Goal: Find specific fact: Find specific fact

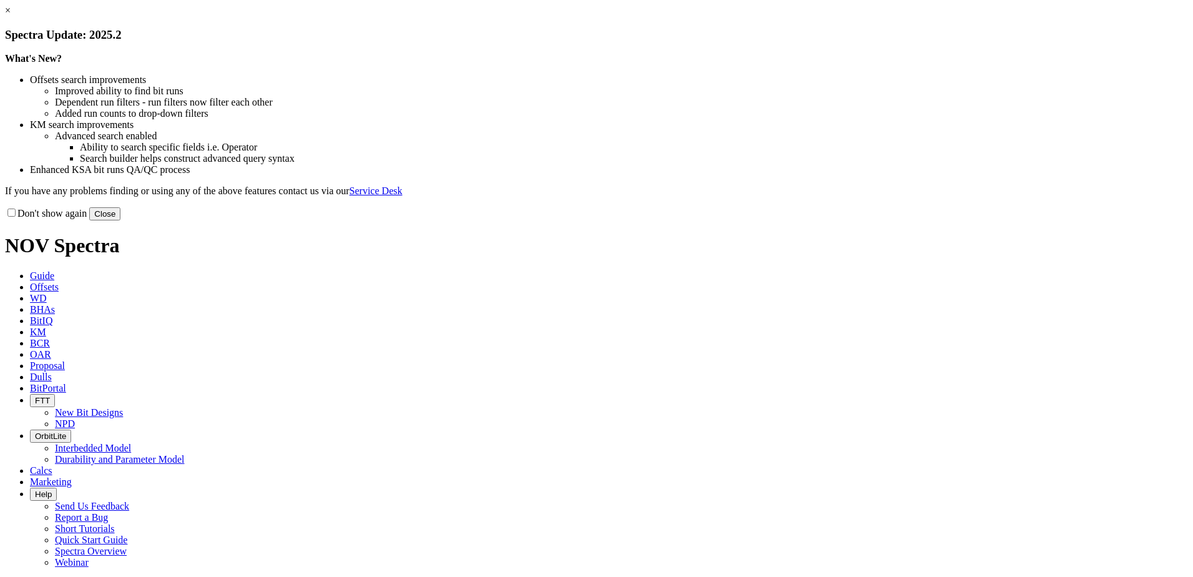
click at [120, 220] on button "Close" at bounding box center [104, 213] width 31 height 13
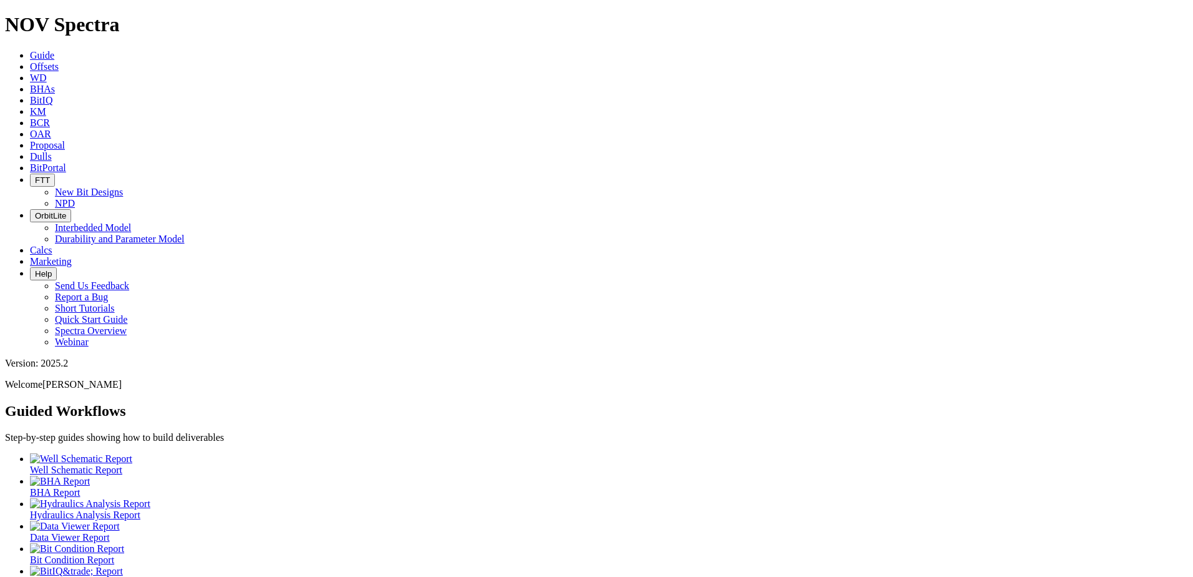
click at [52, 151] on span "Dulls" at bounding box center [41, 156] width 22 height 11
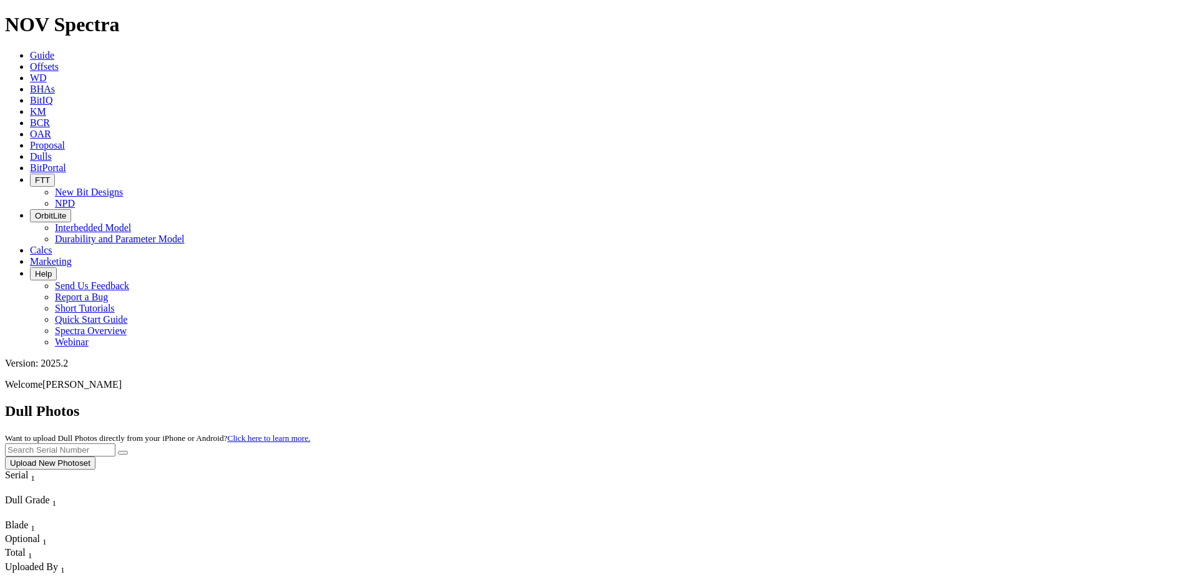
click at [115, 443] on input "text" at bounding box center [60, 449] width 110 height 13
paste input "A319269"
type input "A319269"
click at [123, 453] on icon "submit" at bounding box center [123, 453] width 0 height 0
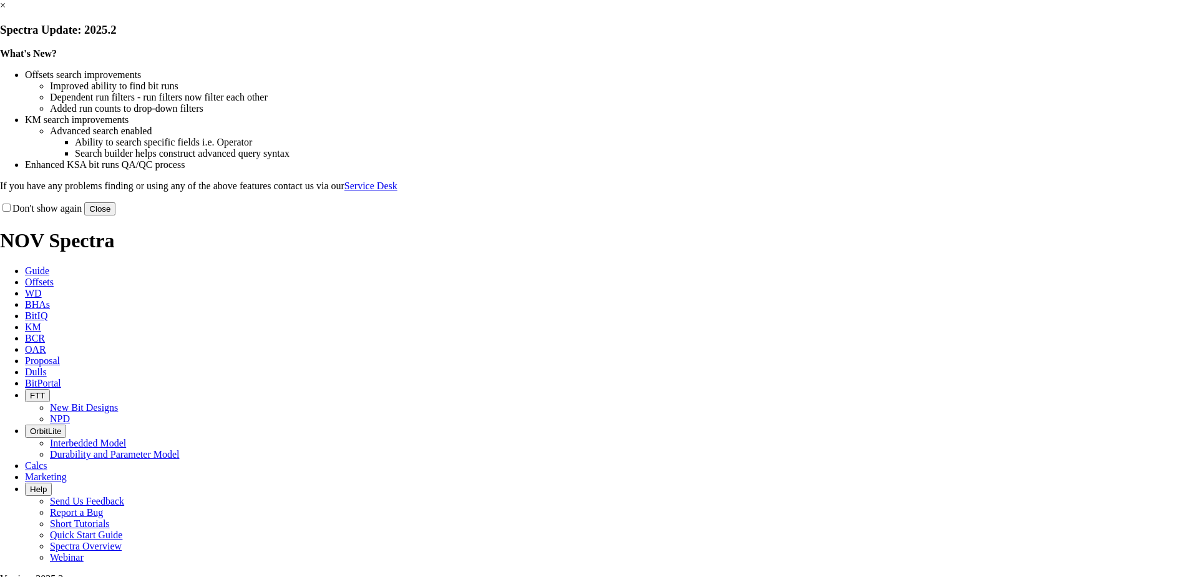
click at [6, 11] on link "×" at bounding box center [3, 5] width 6 height 11
